Goal: Task Accomplishment & Management: Manage account settings

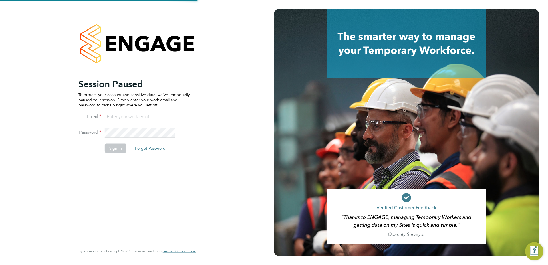
type input "[PERSON_NAME][EMAIL_ADDRESS][DOMAIN_NAME]"
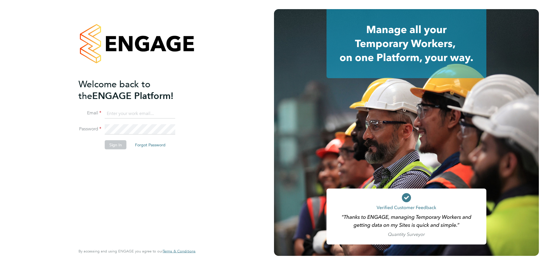
type input "[PERSON_NAME][EMAIL_ADDRESS][DOMAIN_NAME]"
click at [109, 146] on button "Sign In" at bounding box center [116, 144] width 22 height 9
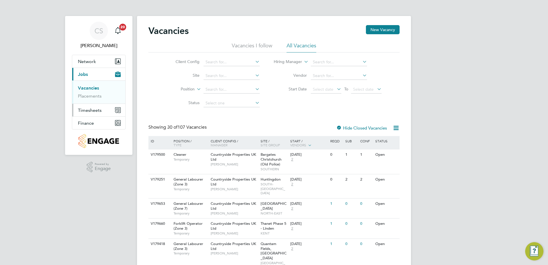
click at [98, 109] on span "Timesheets" at bounding box center [90, 110] width 24 height 5
click at [96, 99] on link "Timesheets" at bounding box center [90, 100] width 24 height 5
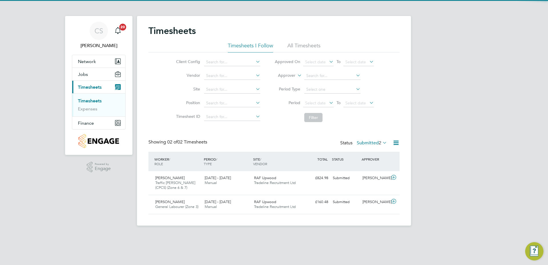
scroll to position [15, 50]
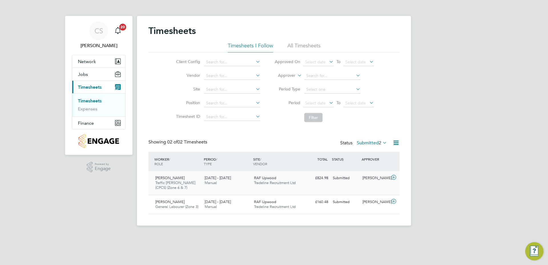
click at [366, 173] on div "Raymond Donagain Traffic Marshall (CPCS) (Zone 6 & 7) 12 - 18 May 2025 12 - 18 …" at bounding box center [273, 183] width 251 height 24
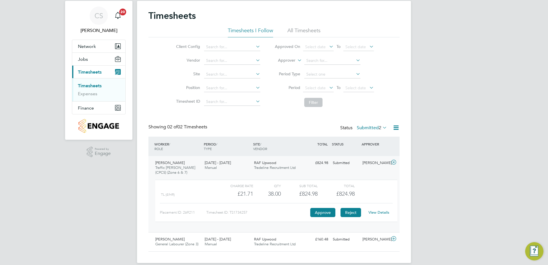
scroll to position [22, 0]
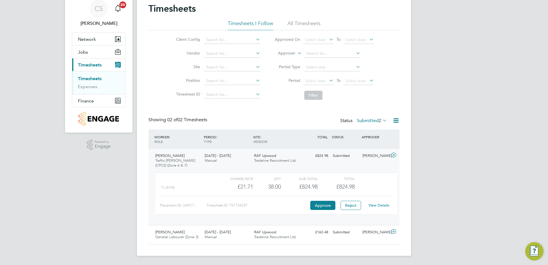
click at [327, 161] on div "Raymond Donagain Traffic Marshall (CPCS) (Zone 6 & 7) 12 - 18 May 2025 12 - 18 …" at bounding box center [273, 187] width 251 height 76
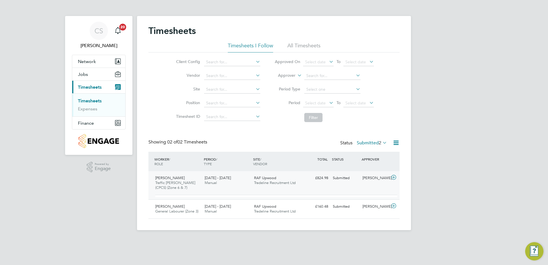
scroll to position [0, 0]
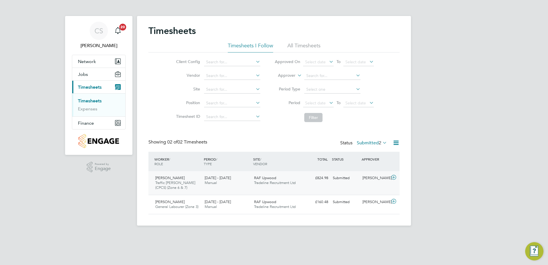
click at [349, 179] on div "Submitted" at bounding box center [345, 177] width 30 height 9
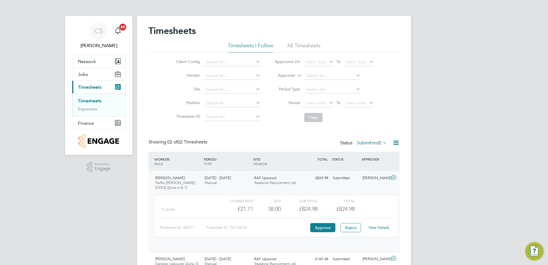
scroll to position [10, 56]
click at [348, 227] on button "Reject" at bounding box center [350, 227] width 21 height 9
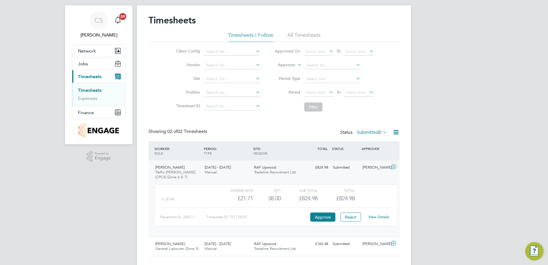
scroll to position [22, 0]
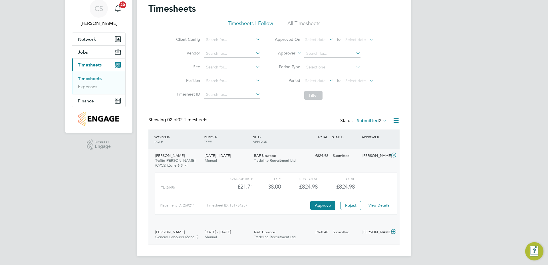
click at [347, 230] on div "Submitted" at bounding box center [345, 232] width 30 height 9
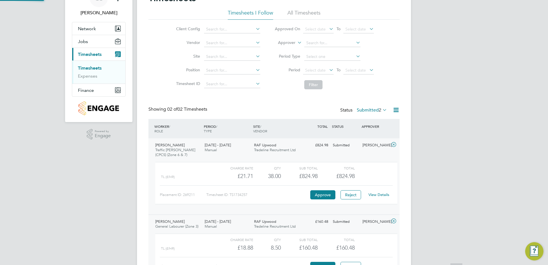
scroll to position [73, 0]
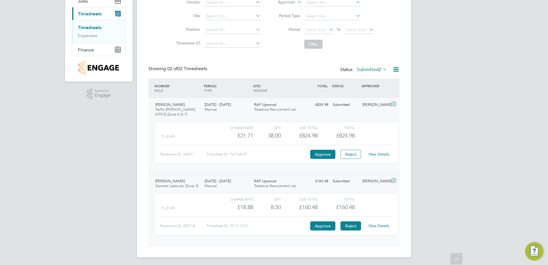
click at [350, 226] on button "Reject" at bounding box center [350, 225] width 21 height 9
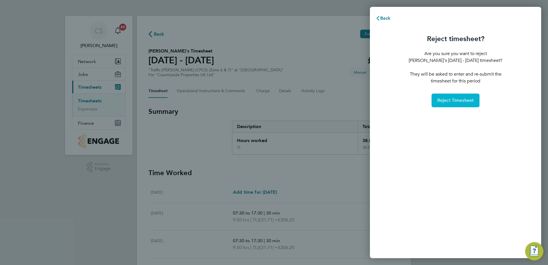
click at [454, 103] on span "Reject Timesheet" at bounding box center [455, 101] width 37 height 6
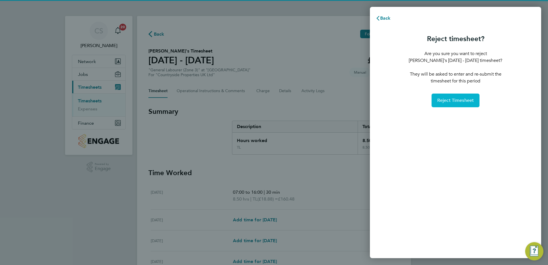
click at [452, 98] on span "Reject Timesheet" at bounding box center [455, 101] width 37 height 6
